Goal: Information Seeking & Learning: Learn about a topic

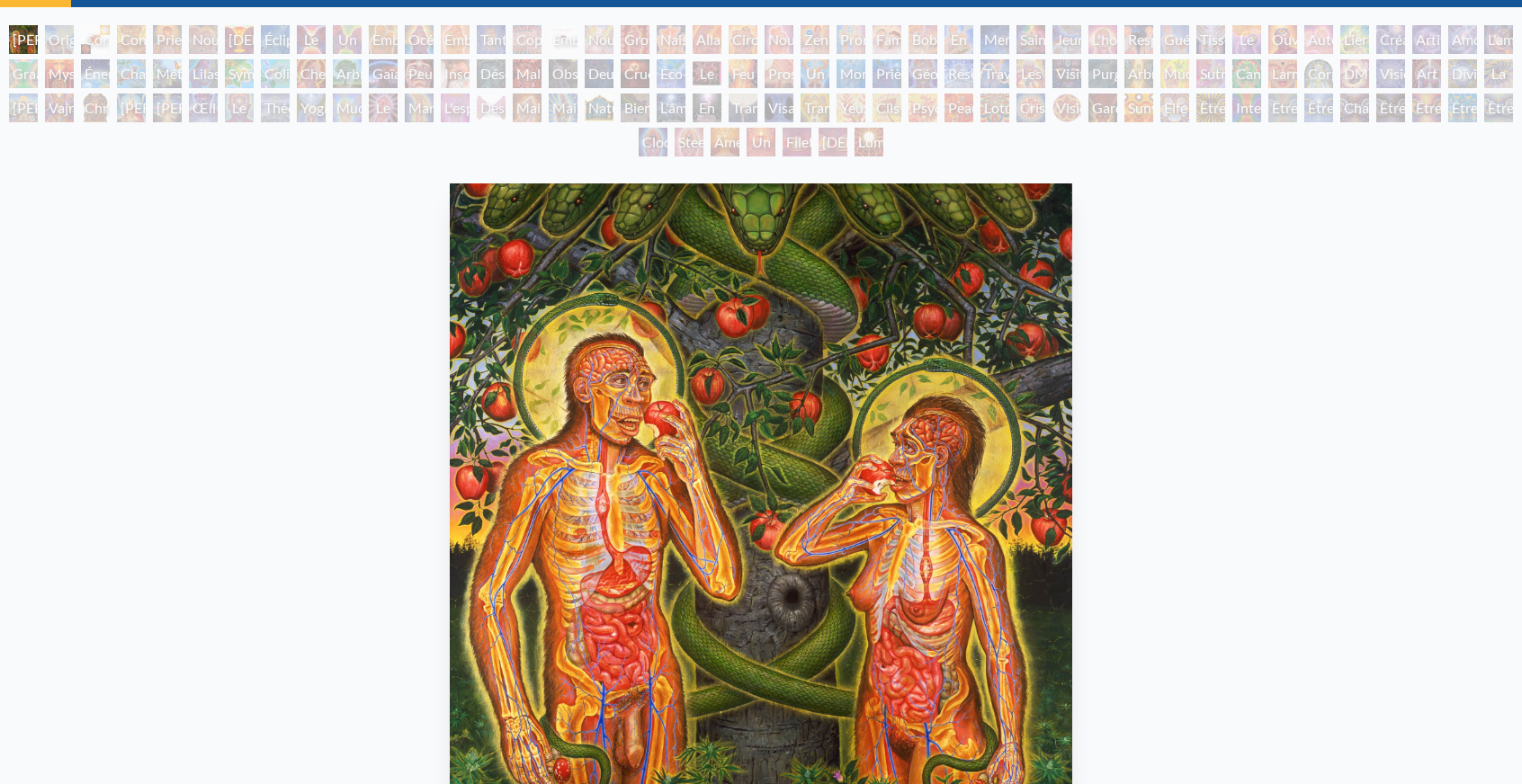
scroll to position [270, 0]
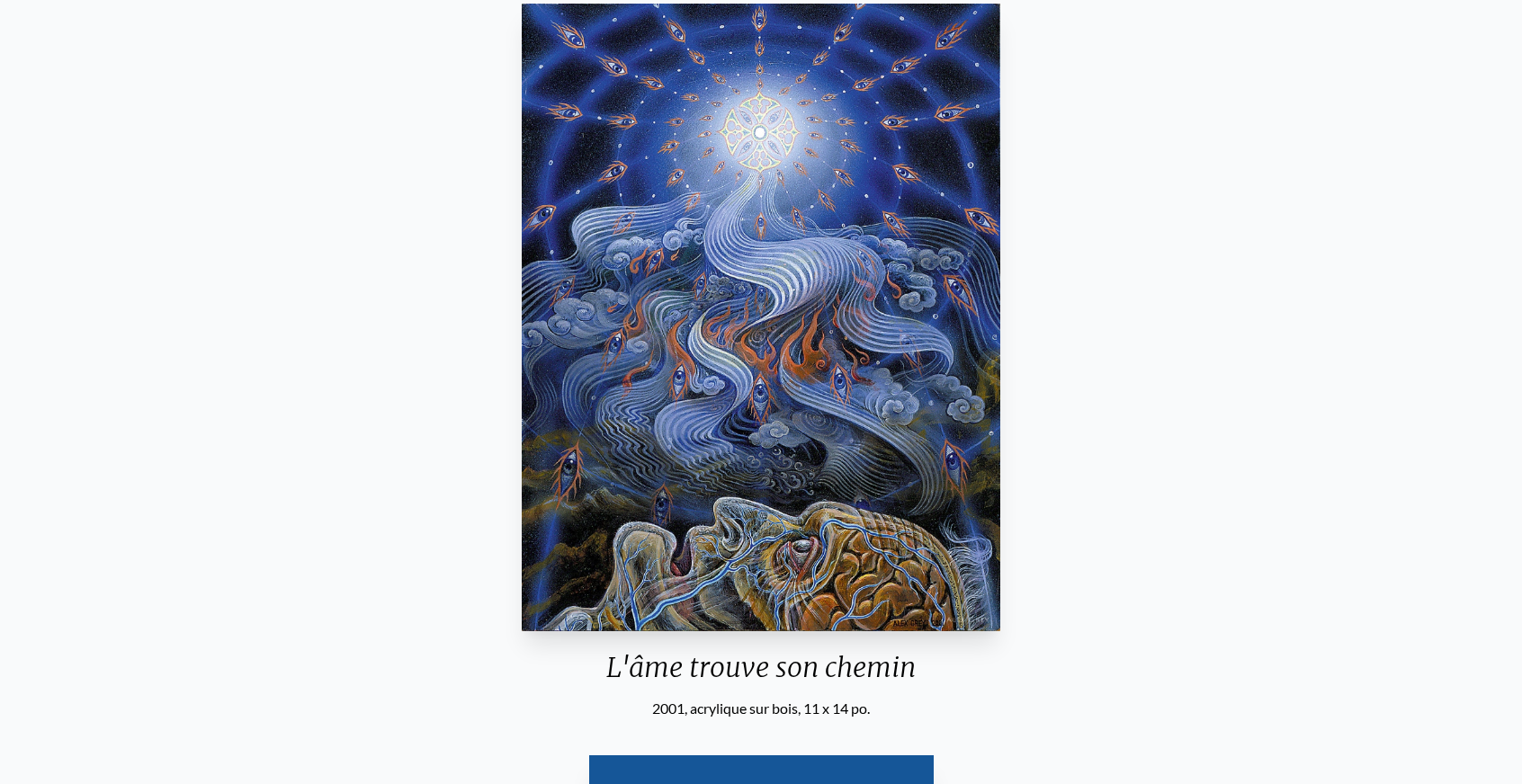
scroll to position [270, 0]
